Goal: Entertainment & Leisure: Consume media (video, audio)

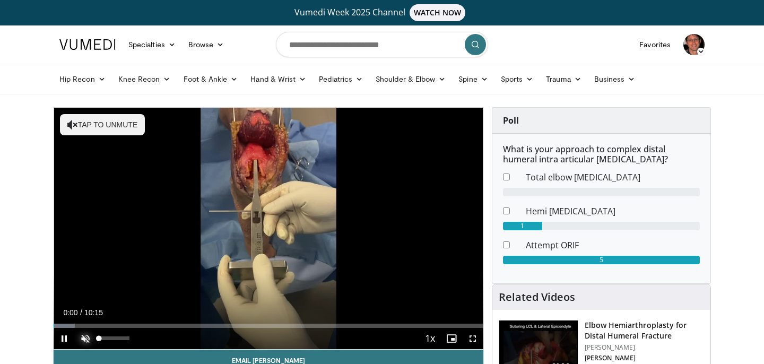
click at [94, 339] on span "Video Player" at bounding box center [85, 338] width 21 height 21
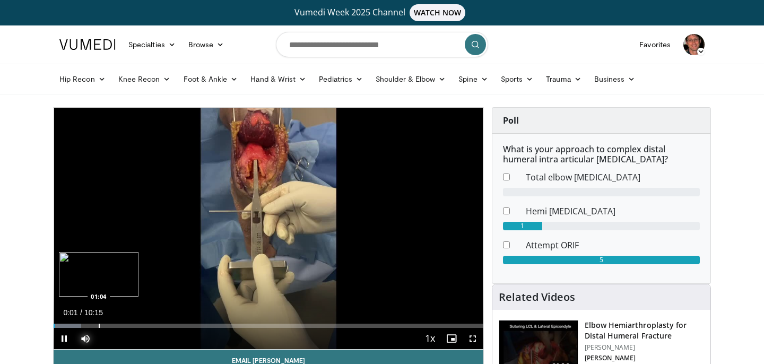
click at [99, 327] on div "Progress Bar" at bounding box center [99, 326] width 1 height 4
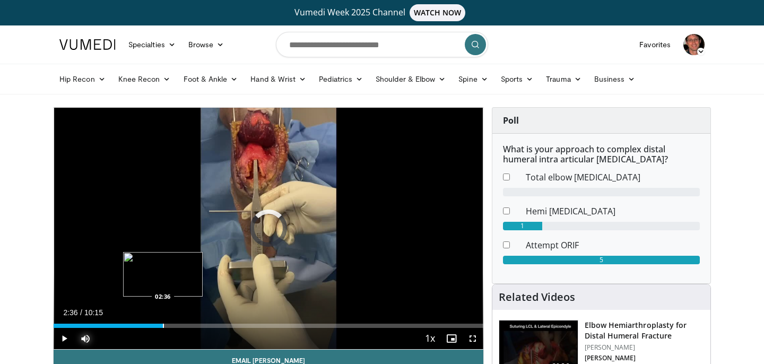
click at [162, 319] on div "Loaded : 11.38% 01:05 02:36" at bounding box center [269, 323] width 430 height 10
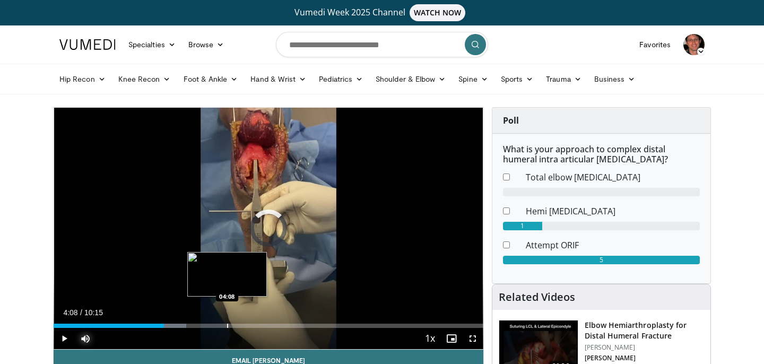
click at [227, 325] on div "Progress Bar" at bounding box center [227, 326] width 1 height 4
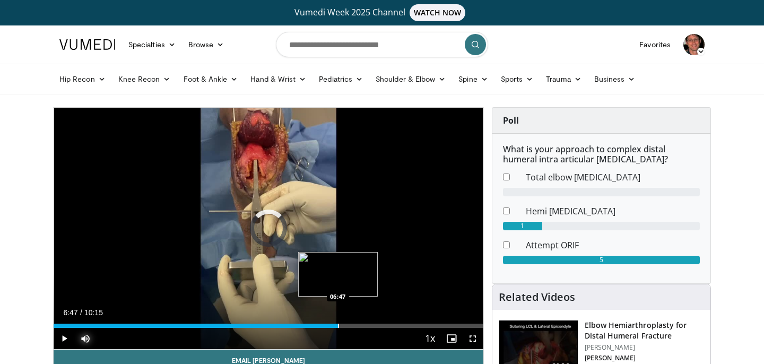
click at [338, 322] on div "Loaded : 50.41% 06:47 06:47" at bounding box center [269, 323] width 430 height 10
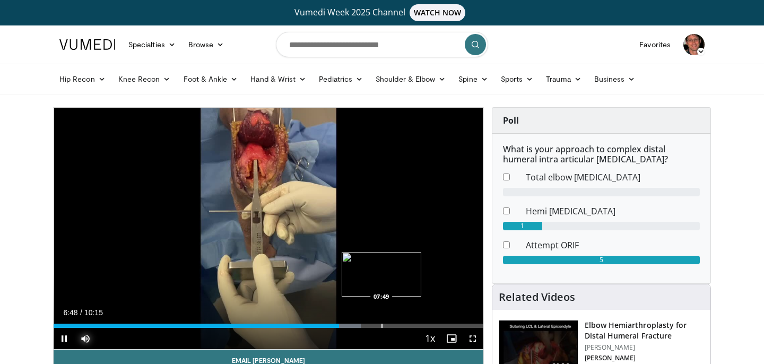
click at [381, 325] on div "Progress Bar" at bounding box center [381, 326] width 1 height 4
click at [432, 327] on div "Progress Bar" at bounding box center [431, 326] width 1 height 4
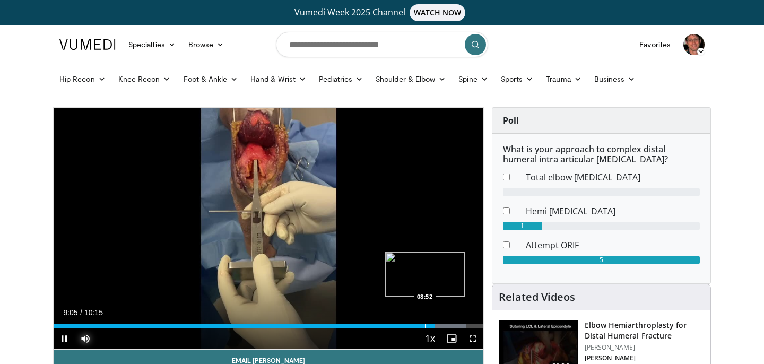
click at [424, 324] on div "Loaded : 95.93% 09:05 08:52" at bounding box center [269, 326] width 430 height 4
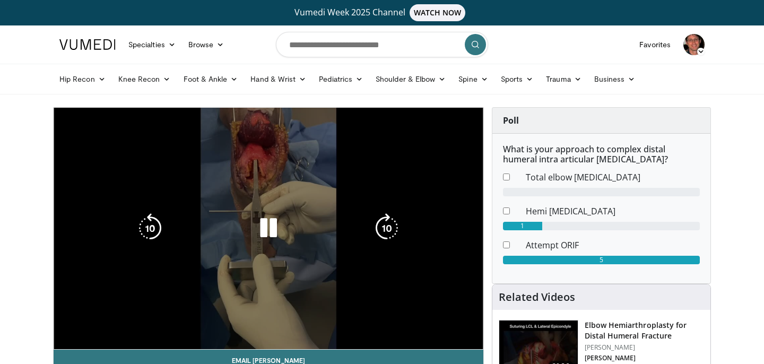
click at [412, 323] on video-js "**********" at bounding box center [269, 229] width 430 height 242
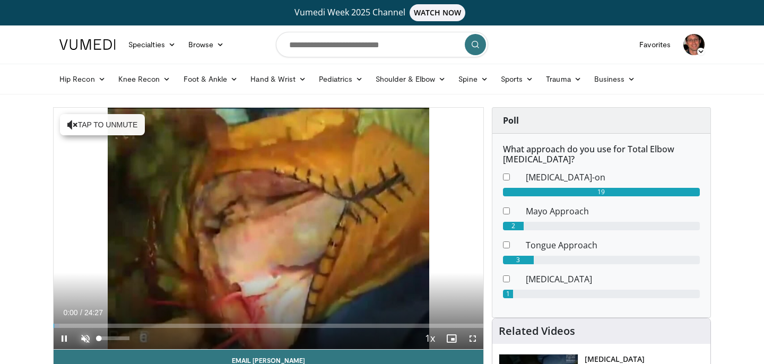
click at [85, 337] on span "Video Player" at bounding box center [85, 338] width 21 height 21
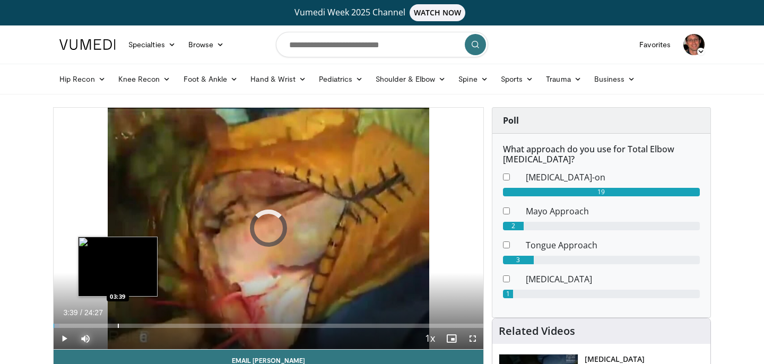
click at [118, 324] on div "Progress Bar" at bounding box center [118, 326] width 1 height 4
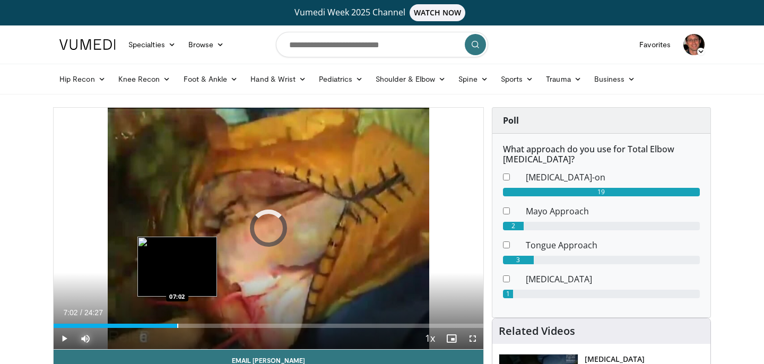
click at [177, 322] on div "Loaded : 0.00% 03:39 07:02" at bounding box center [269, 323] width 430 height 10
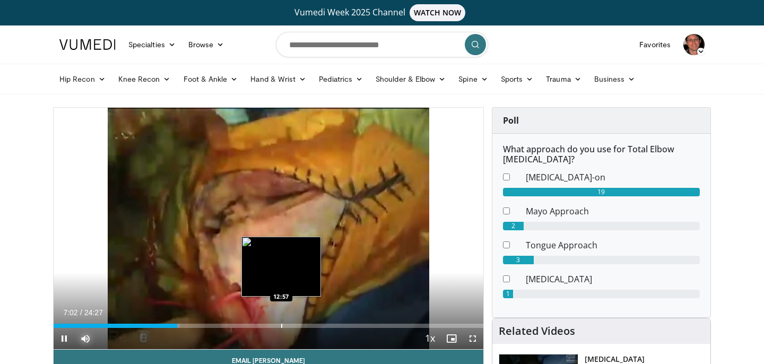
click at [281, 325] on div "Progress Bar" at bounding box center [281, 326] width 1 height 4
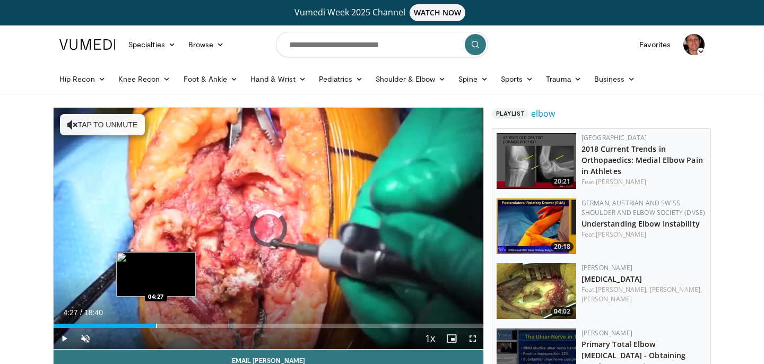
click at [155, 322] on div "Loaded : 3.53% 00:00 04:27" at bounding box center [269, 323] width 430 height 10
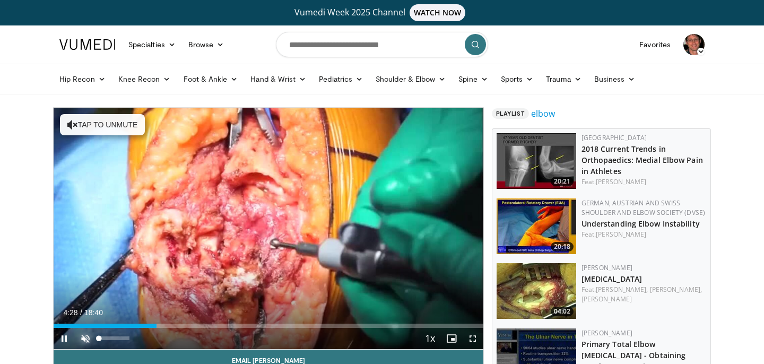
click at [82, 337] on span "Video Player" at bounding box center [85, 338] width 21 height 21
click at [225, 328] on div "Current Time 4:29 / Duration 18:40 Pause Skip Backward Skip Forward Mute 100% L…" at bounding box center [269, 338] width 430 height 21
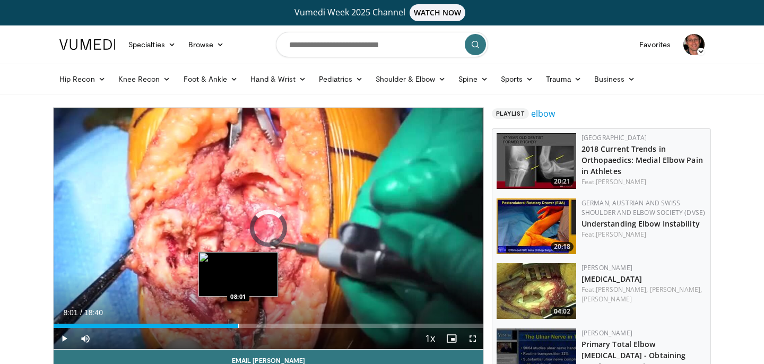
click at [238, 325] on div "Progress Bar" at bounding box center [238, 326] width 1 height 4
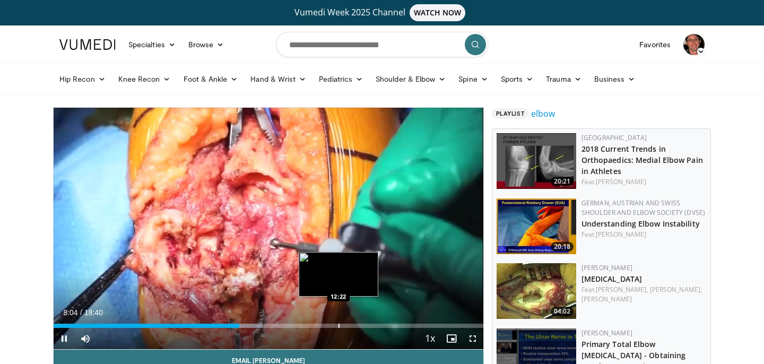
click at [338, 321] on div "Loaded : 48.68% 08:04 12:22" at bounding box center [269, 323] width 430 height 10
